Goal: Task Accomplishment & Management: Use online tool/utility

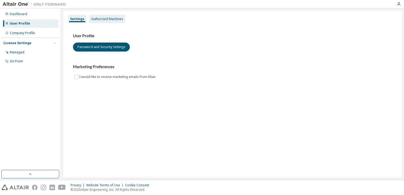
click at [100, 21] on div "Authorized Machines" at bounding box center [107, 19] width 32 height 4
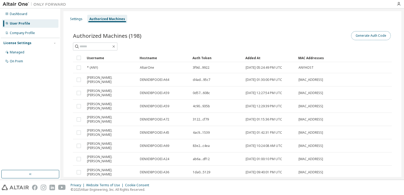
click at [372, 37] on button "Generate Auth Code" at bounding box center [371, 35] width 40 height 9
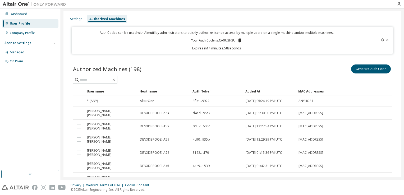
click at [239, 40] on icon at bounding box center [239, 41] width 3 height 4
